Goal: Transaction & Acquisition: Purchase product/service

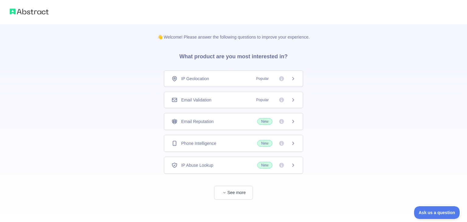
click at [296, 76] on div "IP Geolocation Popular" at bounding box center [233, 78] width 139 height 16
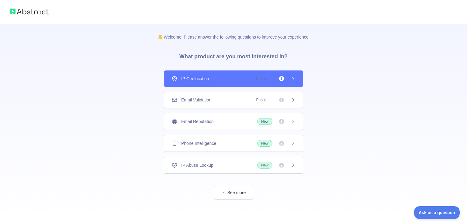
click at [238, 76] on div "IP Geolocation Popular" at bounding box center [233, 79] width 124 height 6
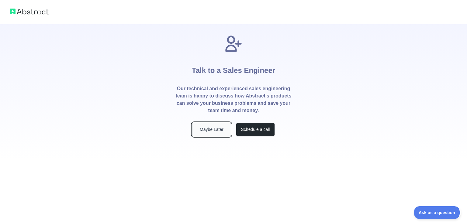
click at [217, 131] on button "Maybe Later" at bounding box center [211, 130] width 39 height 14
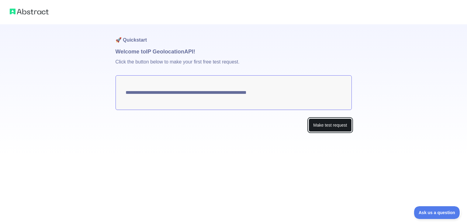
click at [322, 124] on button "Make test request" at bounding box center [329, 125] width 43 height 14
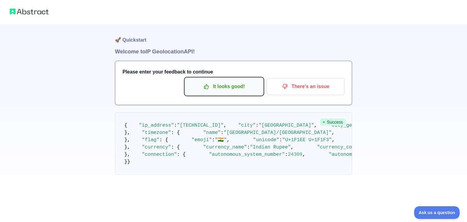
click at [221, 89] on p "It looks good!" at bounding box center [224, 86] width 69 height 10
